Goal: Task Accomplishment & Management: Use online tool/utility

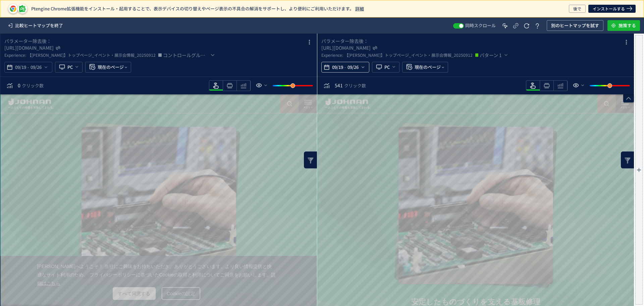
click at [367, 66] on div "09/19 - 09/26" at bounding box center [345, 67] width 48 height 11
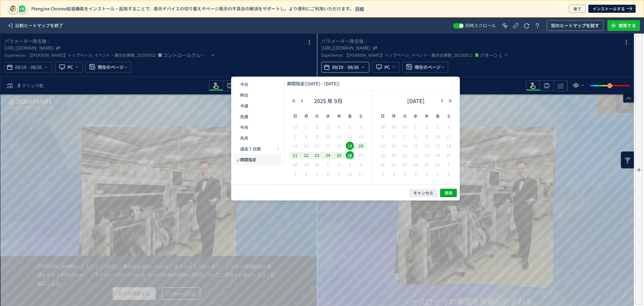
click at [362, 66] on icon "heatmap-top-bar" at bounding box center [362, 66] width 5 height 5
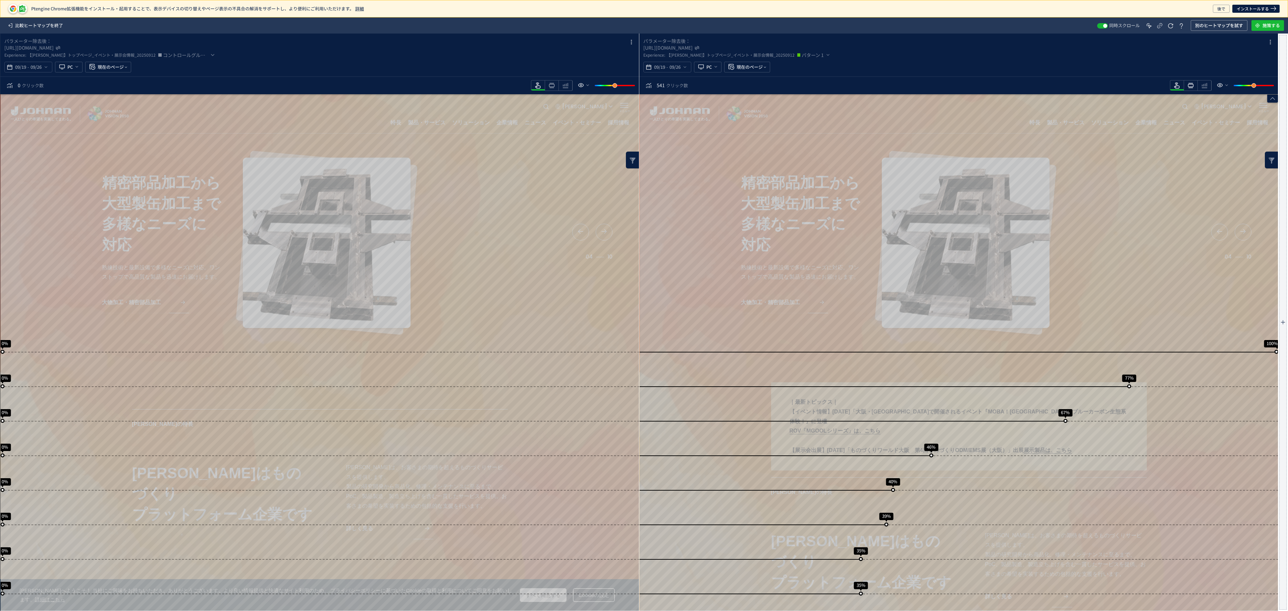
click at [1189, 89] on span "heatmap-toolbar" at bounding box center [1190, 89] width 13 height 1
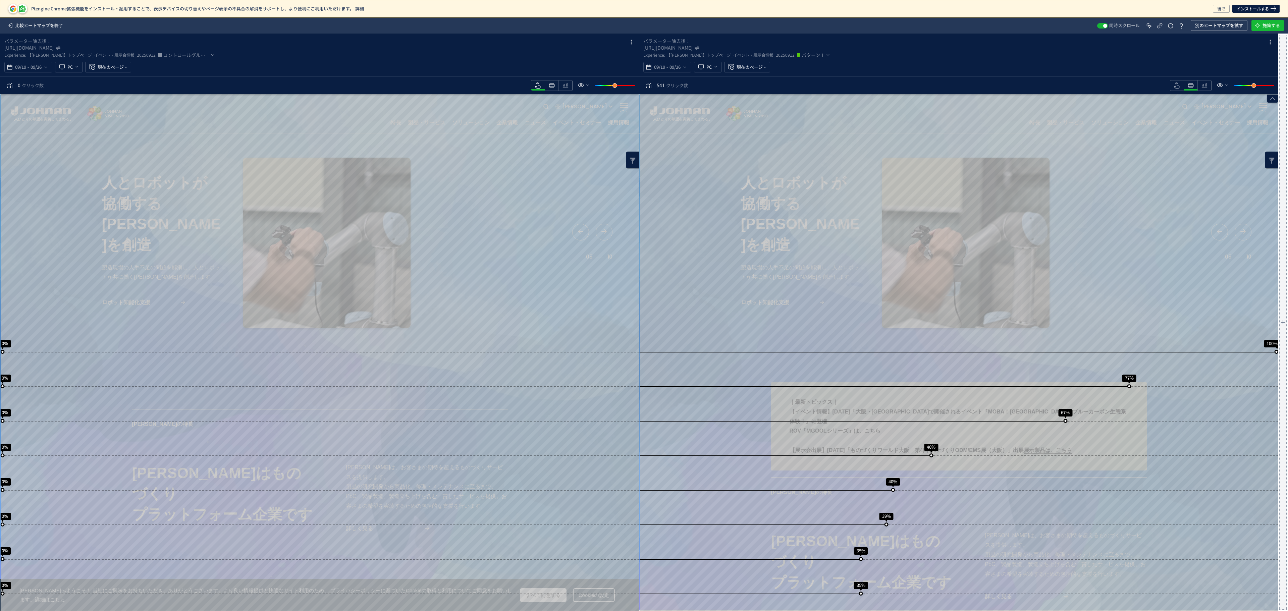
click at [551, 86] on icon "heatmap-toolbar" at bounding box center [552, 86] width 8 height 8
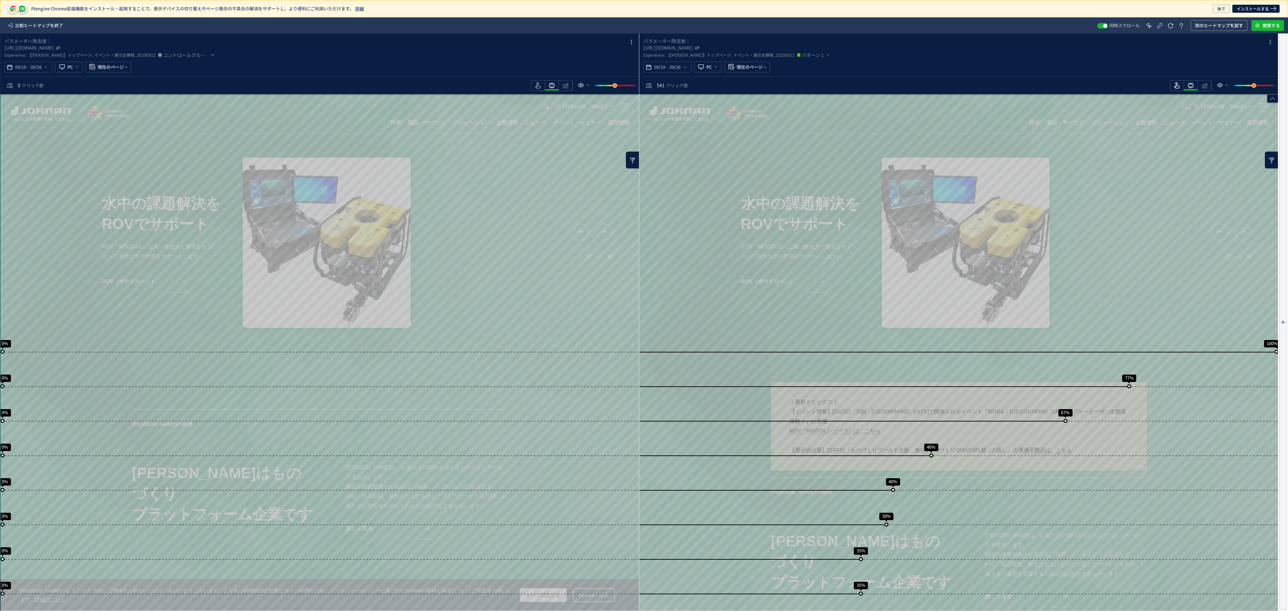
click at [1175, 87] on icon "heatmap-toolbar" at bounding box center [1177, 86] width 8 height 8
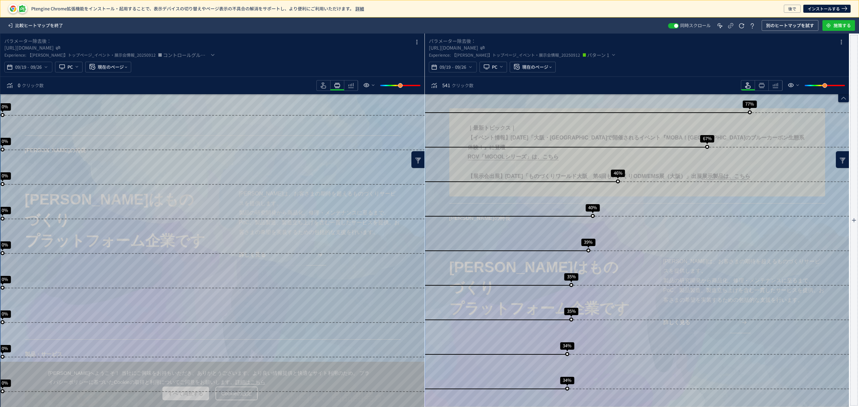
scroll to position [274, 0]
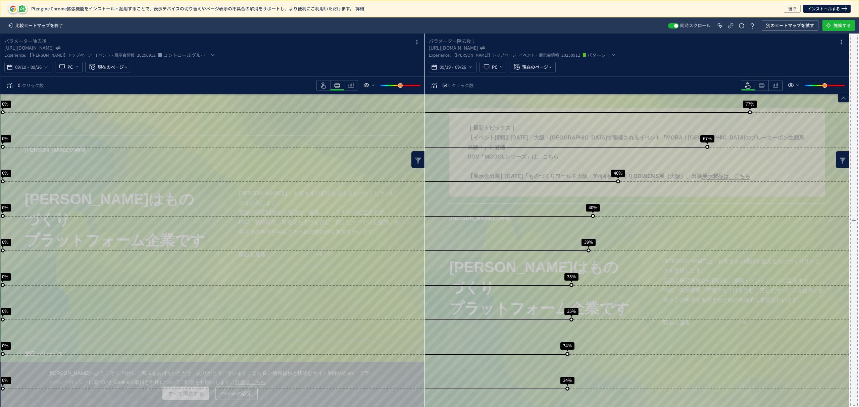
drag, startPoint x: 761, startPoint y: 85, endPoint x: 763, endPoint y: 93, distance: 8.0
click at [762, 86] on icon "heatmap-toolbar" at bounding box center [761, 86] width 8 height 8
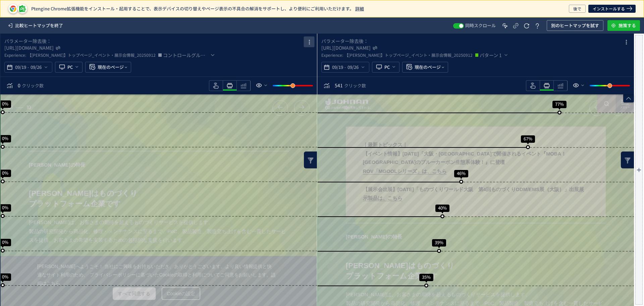
click at [313, 42] on span "heatmap-box" at bounding box center [309, 42] width 14 height 9
click at [310, 42] on use "heatmap-box" at bounding box center [309, 42] width 1 height 5
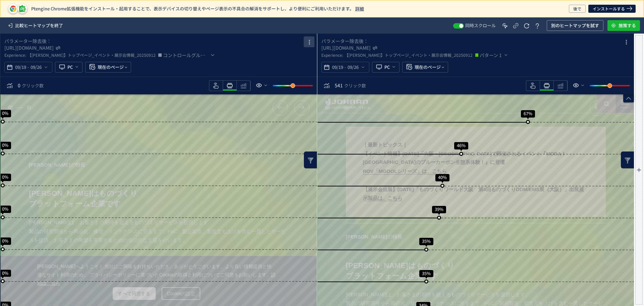
click at [310, 42] on use "heatmap-box" at bounding box center [309, 42] width 1 height 5
click at [292, 75] on p "削除" at bounding box center [294, 71] width 9 height 12
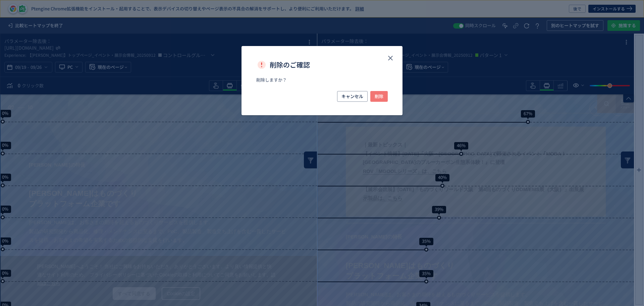
drag, startPoint x: 378, startPoint y: 96, endPoint x: 490, endPoint y: 142, distance: 120.7
click at [379, 95] on span "削除" at bounding box center [379, 96] width 9 height 11
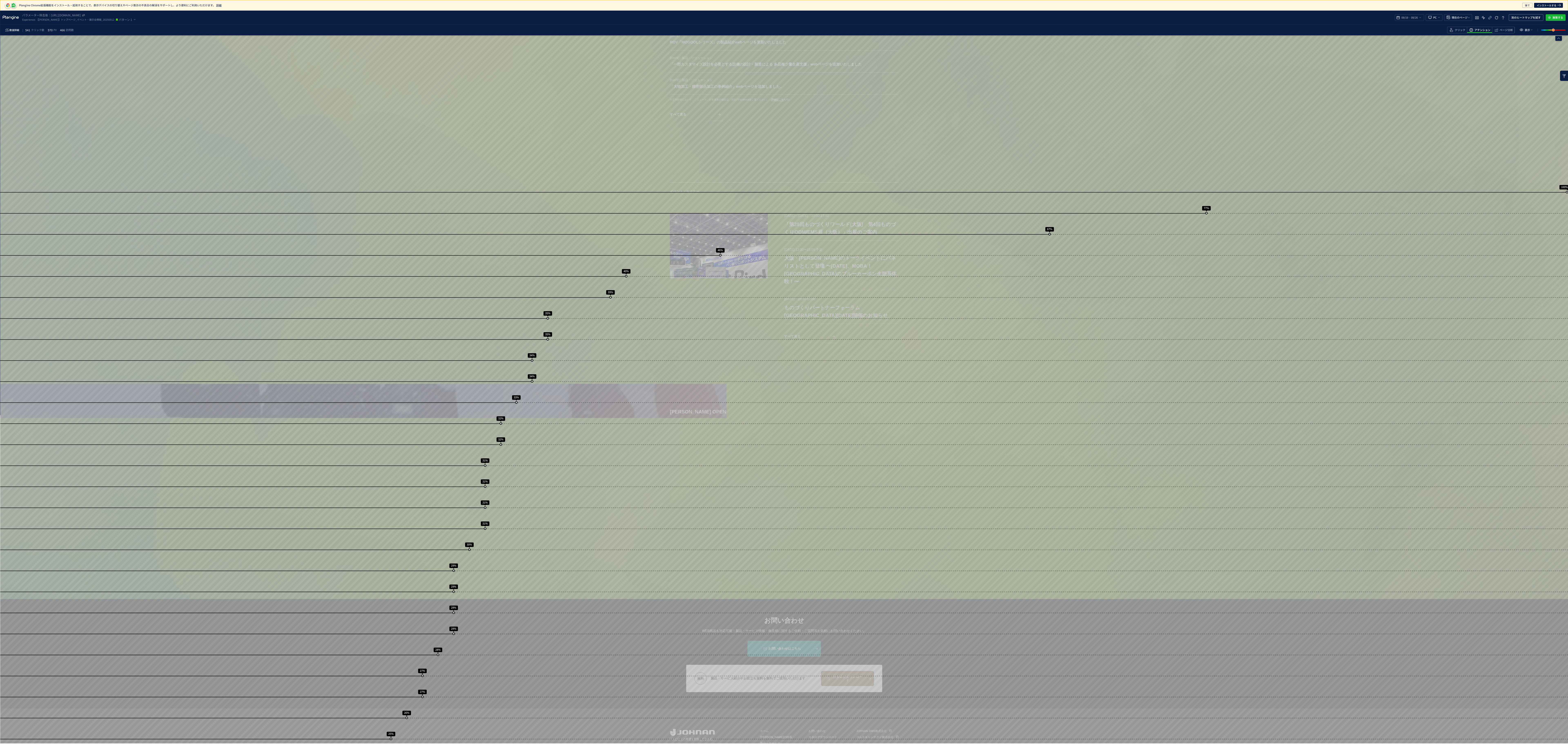
scroll to position [0, 0]
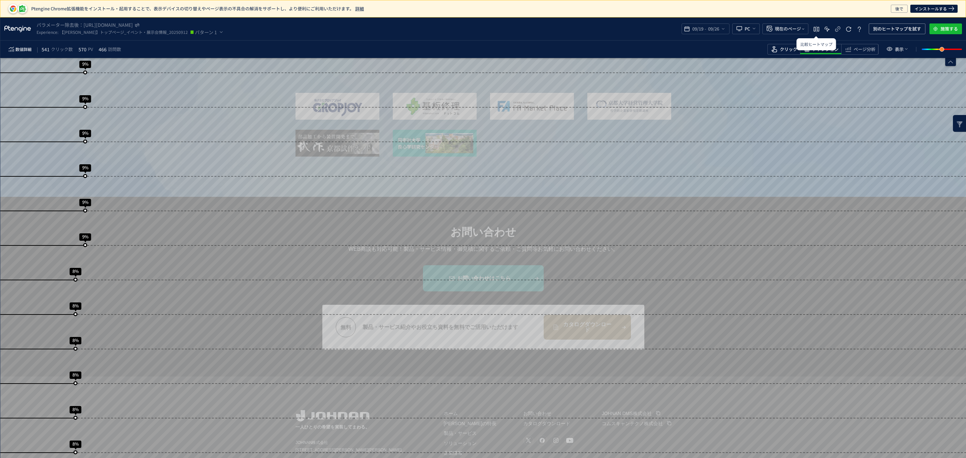
click at [788, 53] on span "heatmap-toolbar" at bounding box center [784, 53] width 32 height 1
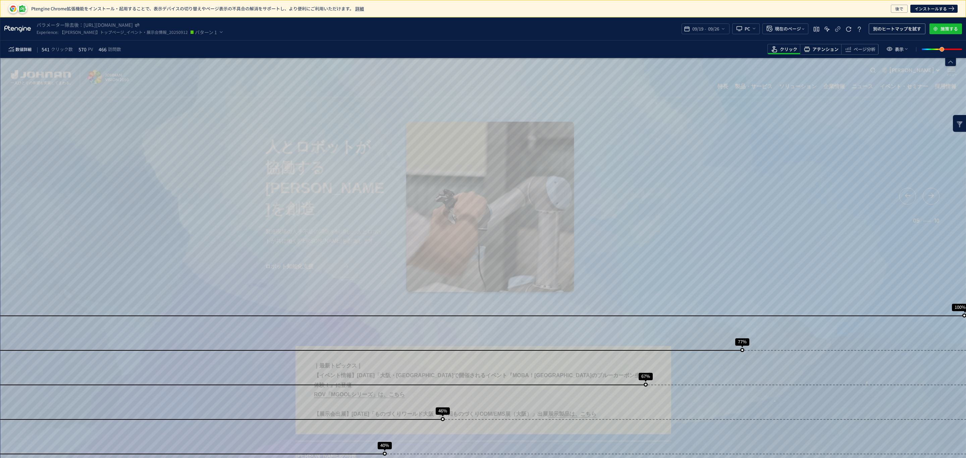
click at [820, 51] on span "アテンション" at bounding box center [825, 49] width 26 height 6
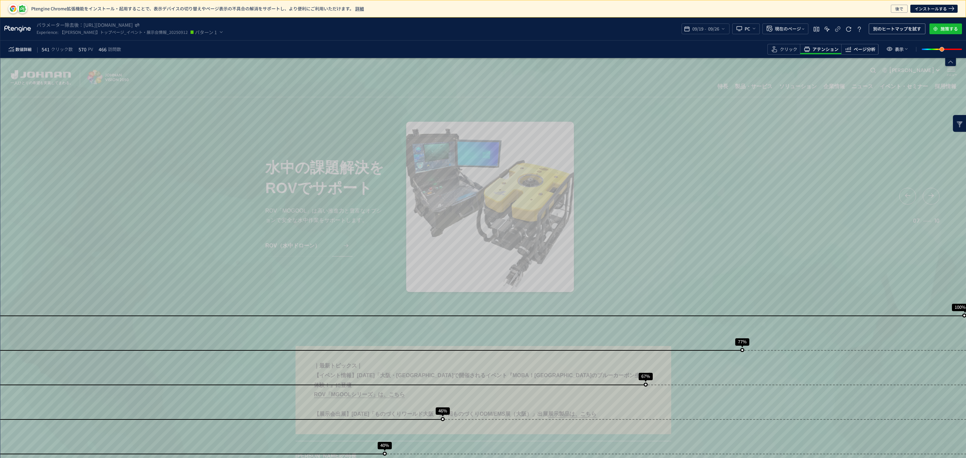
click at [868, 49] on span "ページ分析" at bounding box center [865, 49] width 22 height 6
